Goal: Task Accomplishment & Management: Complete application form

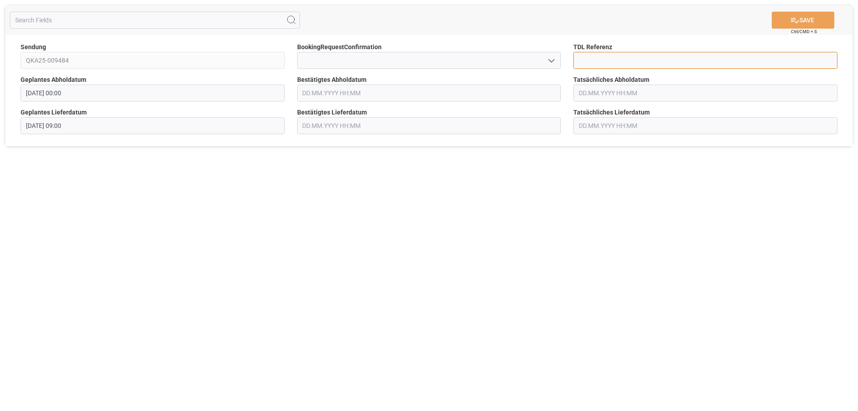
click at [587, 60] on input at bounding box center [705, 60] width 264 height 17
type input "36285"
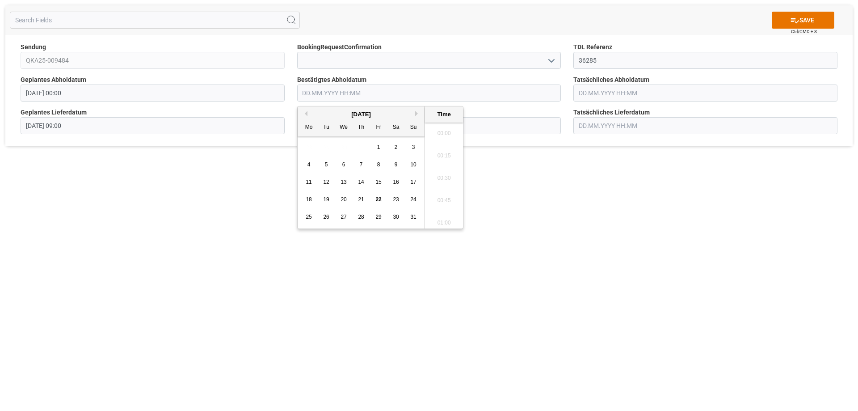
click at [327, 93] on input "text" at bounding box center [429, 92] width 264 height 17
click at [379, 217] on span "29" at bounding box center [378, 217] width 6 height 6
click at [441, 131] on li "12:15" at bounding box center [444, 130] width 38 height 22
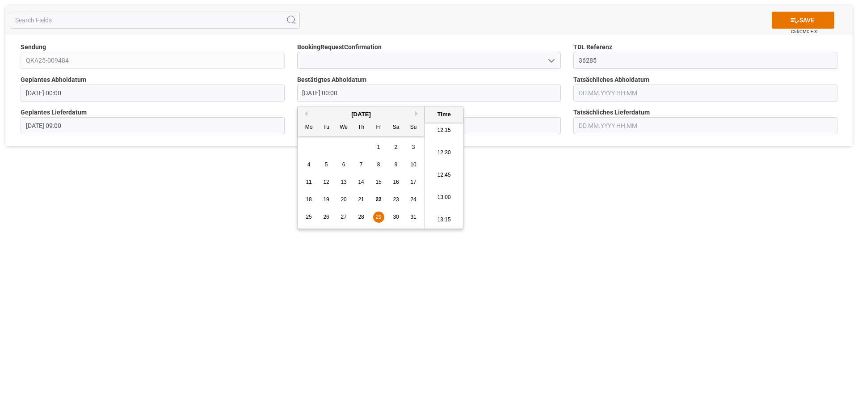
type input "[DATE] 12:15"
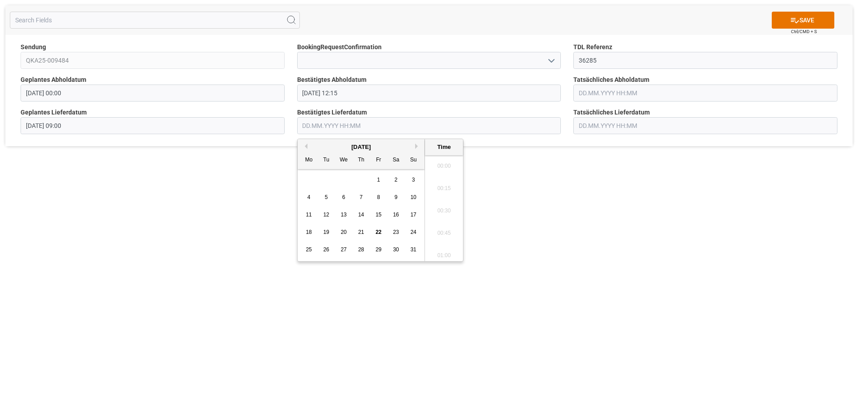
click at [345, 125] on input "text" at bounding box center [429, 125] width 264 height 17
click at [418, 146] on button "Next Month" at bounding box center [417, 145] width 5 height 5
click at [309, 179] on span "1" at bounding box center [309, 180] width 3 height 6
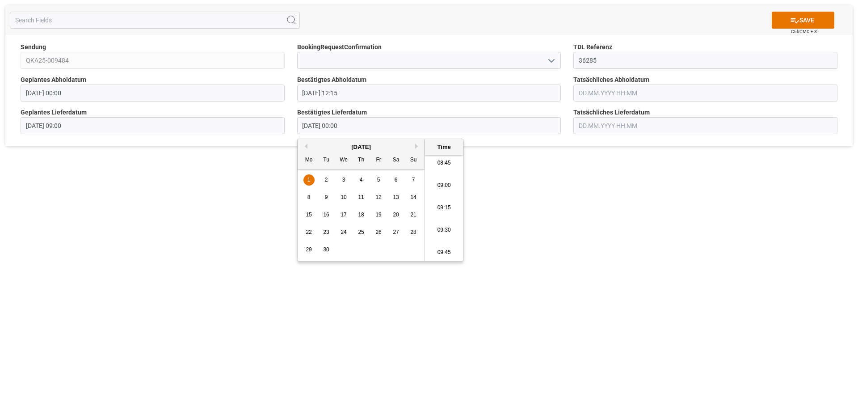
click at [446, 188] on li "09:00" at bounding box center [444, 185] width 38 height 22
type input "[DATE] 09:00"
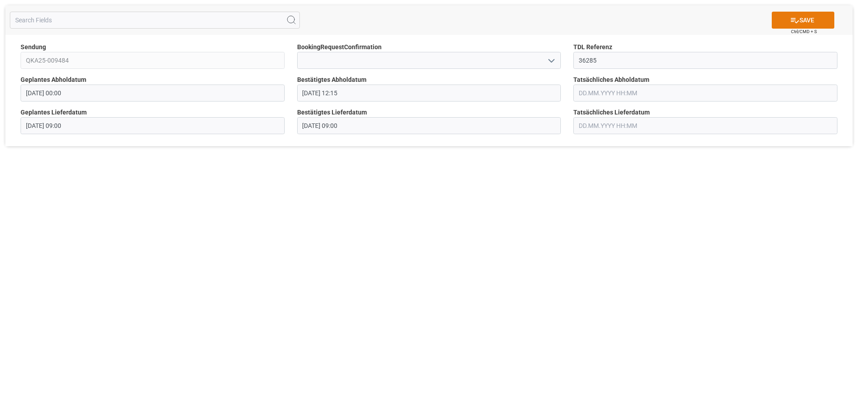
click at [805, 22] on button "SAVE" at bounding box center [803, 20] width 63 height 17
